Goal: Task Accomplishment & Management: Complete application form

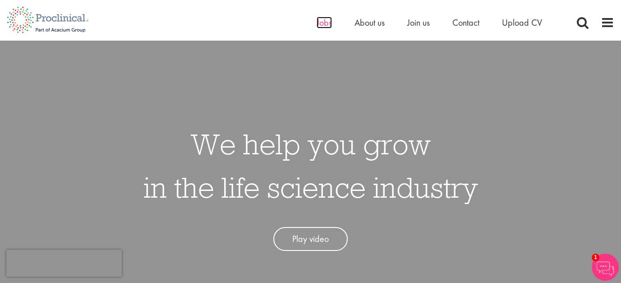
click at [326, 22] on span "Jobs" at bounding box center [324, 23] width 15 height 12
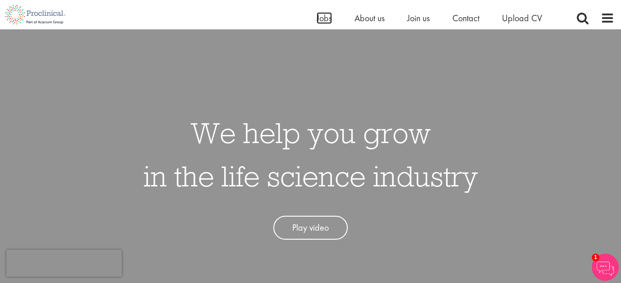
scroll to position [26, 0]
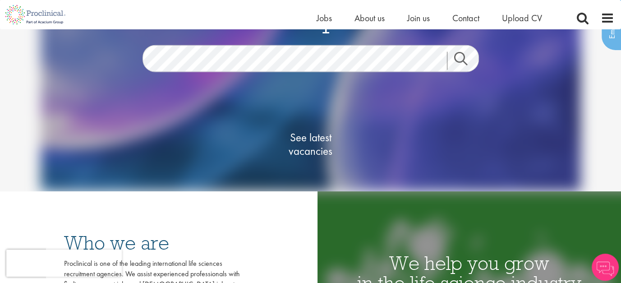
scroll to position [90, 0]
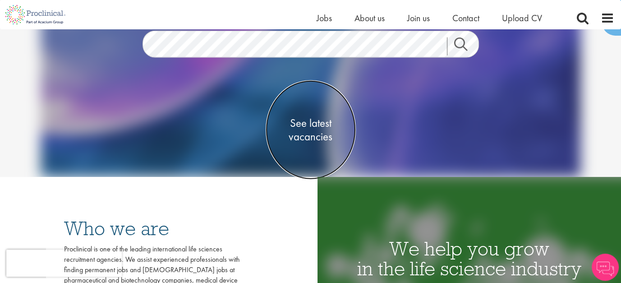
click at [315, 125] on span "See latest vacancies" at bounding box center [311, 129] width 90 height 27
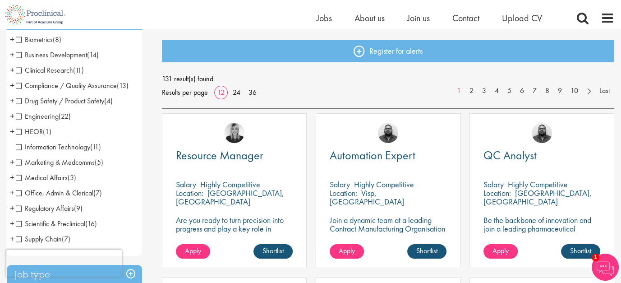
scroll to position [135, 0]
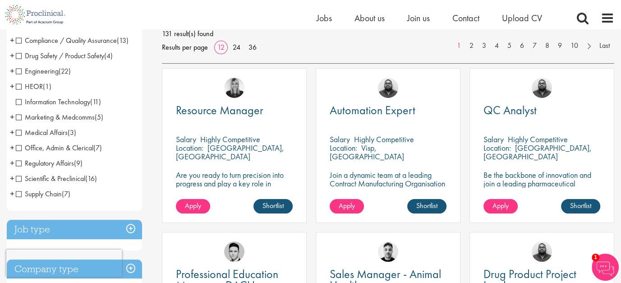
click at [18, 177] on span "Scientific & Preclinical" at bounding box center [50, 178] width 69 height 9
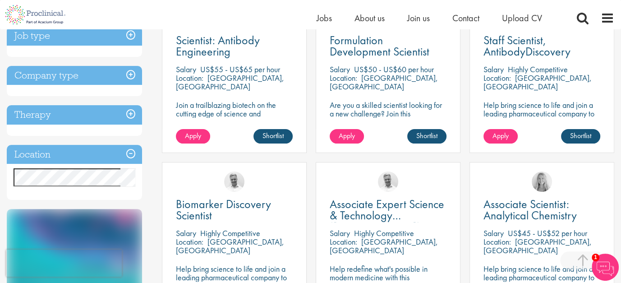
scroll to position [226, 0]
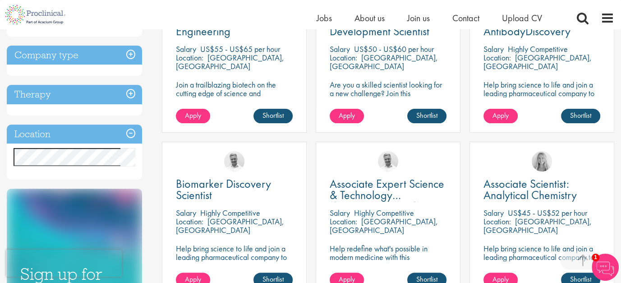
click at [130, 132] on h3 "Location" at bounding box center [74, 134] width 135 height 19
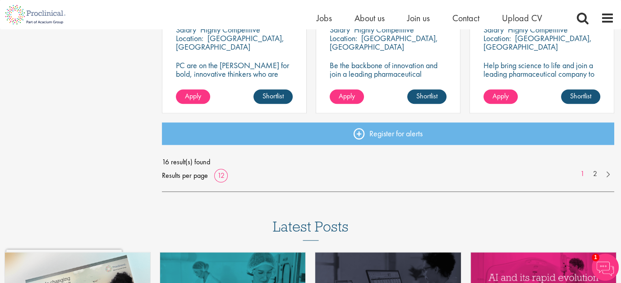
scroll to position [722, 0]
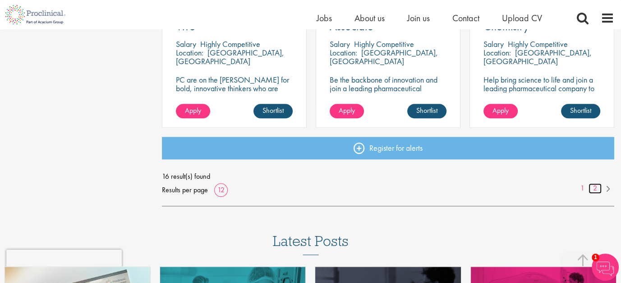
click at [595, 187] on link "2" at bounding box center [595, 188] width 13 height 10
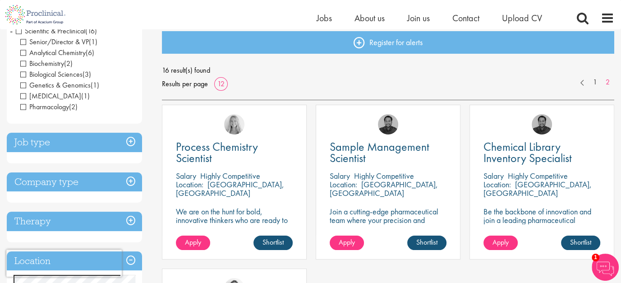
scroll to position [45, 0]
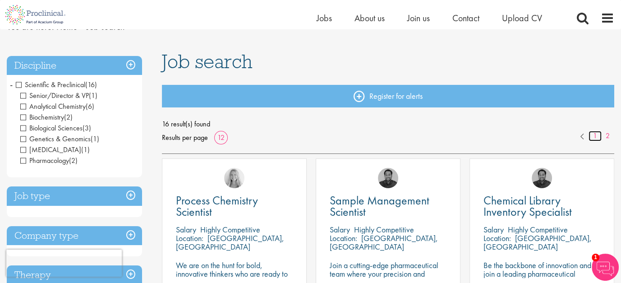
click at [596, 135] on link "1" at bounding box center [595, 136] width 13 height 10
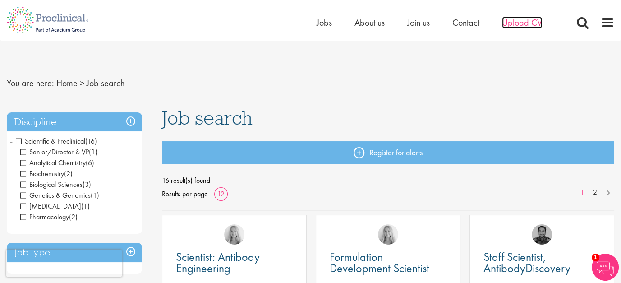
click at [516, 23] on span "Upload CV" at bounding box center [522, 23] width 40 height 12
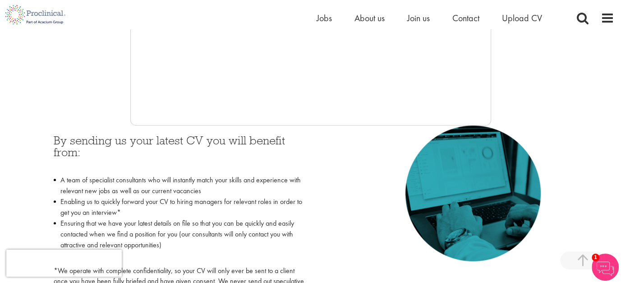
scroll to position [316, 0]
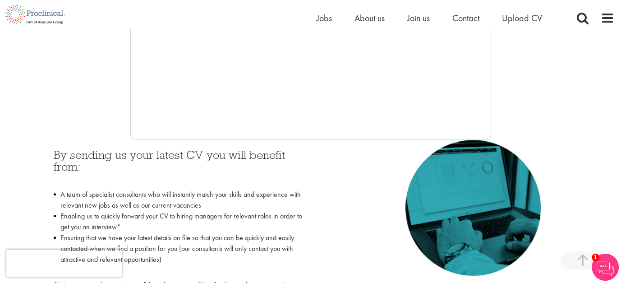
click at [136, 273] on li "Ensuring that we have your latest details on file so that you can be quickly an…" at bounding box center [179, 253] width 250 height 43
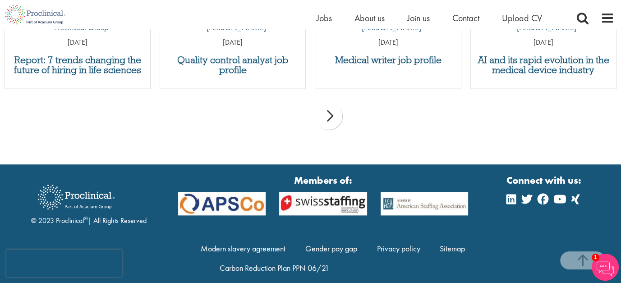
scroll to position [1031, 0]
